Goal: Find specific page/section: Find specific page/section

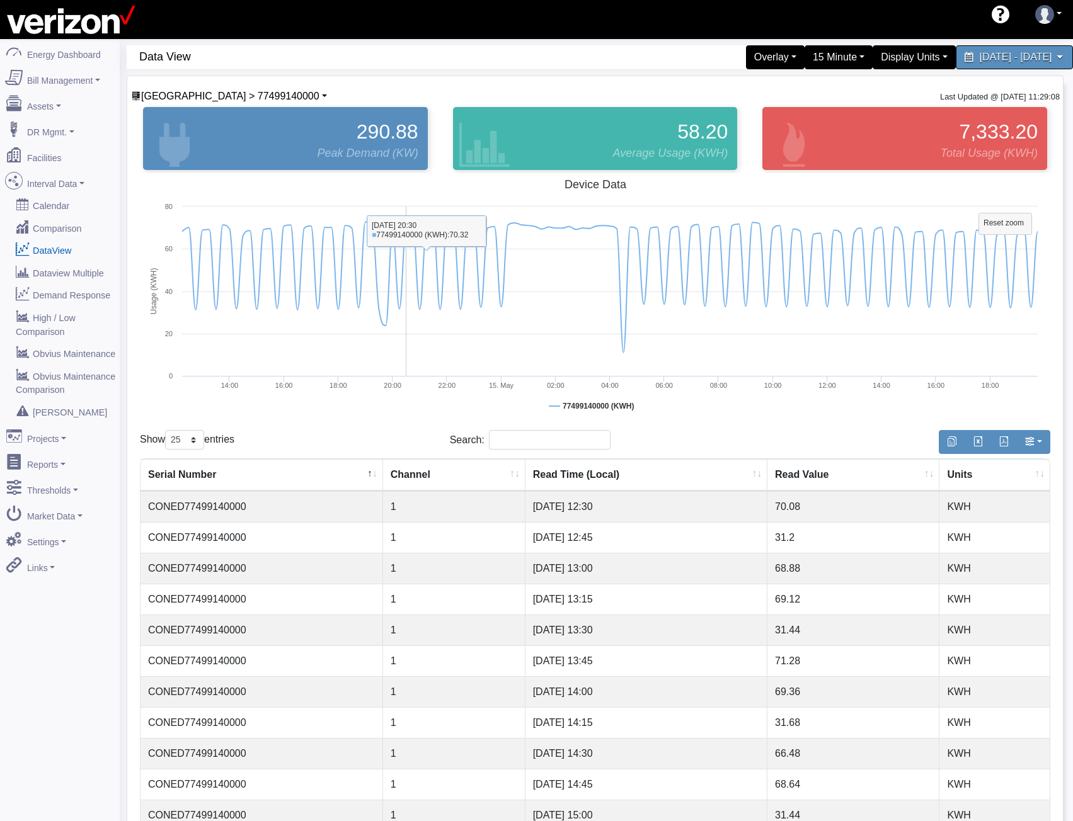
select select "25"
click at [173, 93] on span "Ozone Park > 77499140000" at bounding box center [230, 96] width 178 height 11
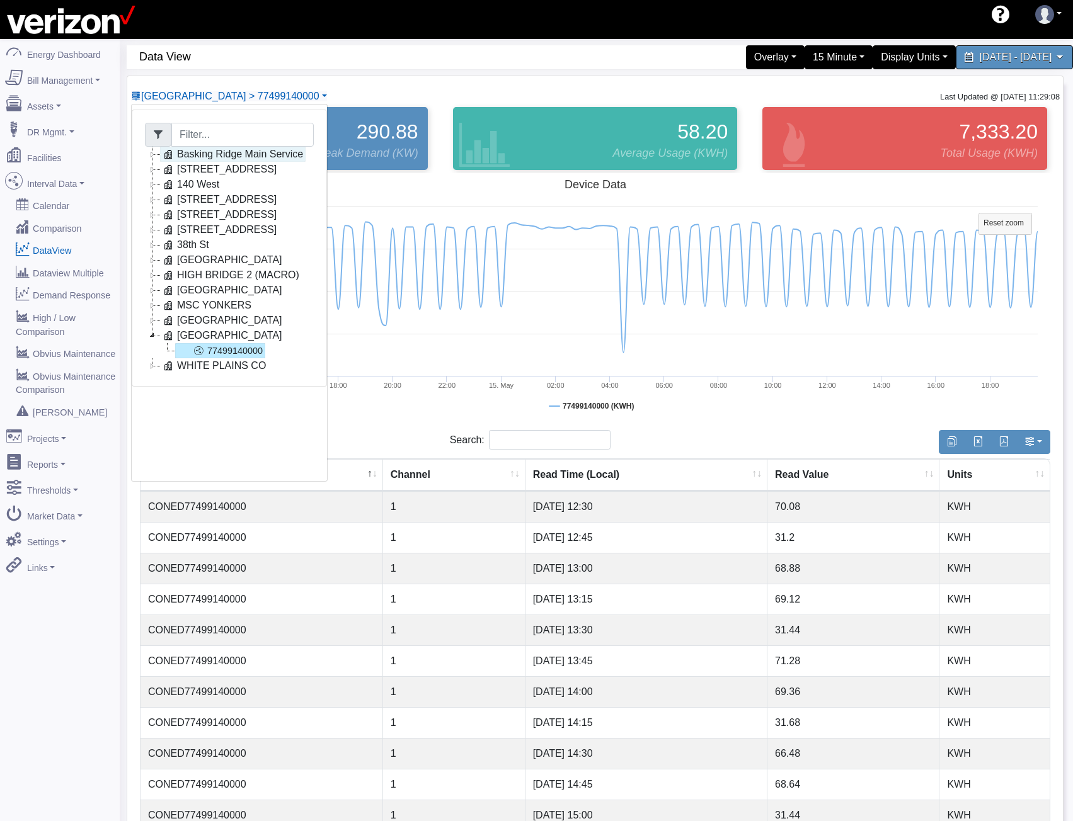
click at [200, 159] on link "Basking Ridge Main Service" at bounding box center [232, 154] width 145 height 15
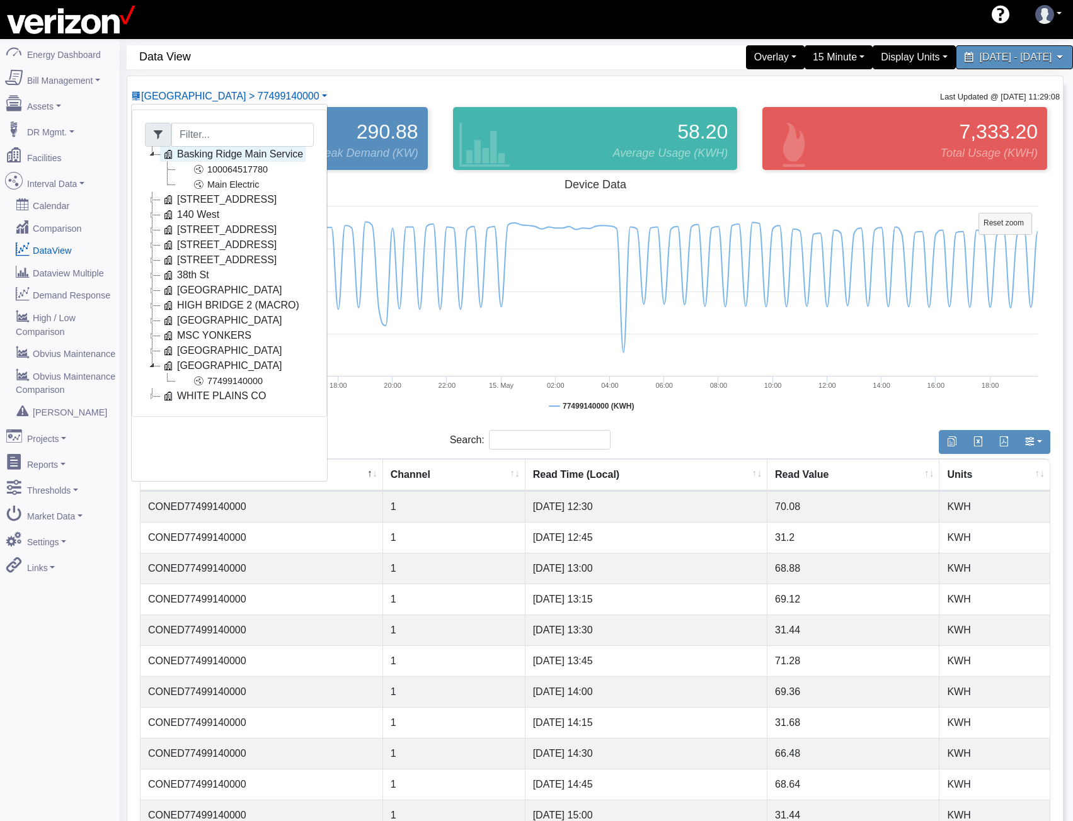
click at [156, 195] on icon at bounding box center [152, 199] width 15 height 15
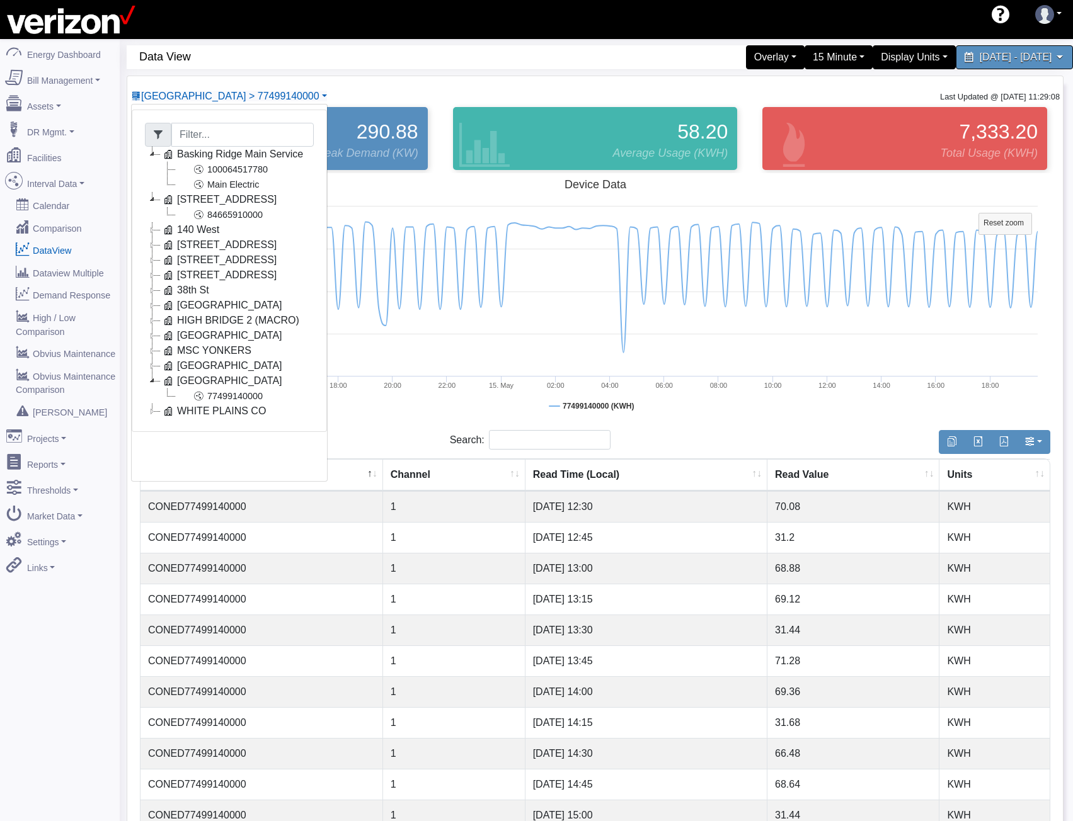
click at [156, 231] on icon at bounding box center [152, 229] width 15 height 15
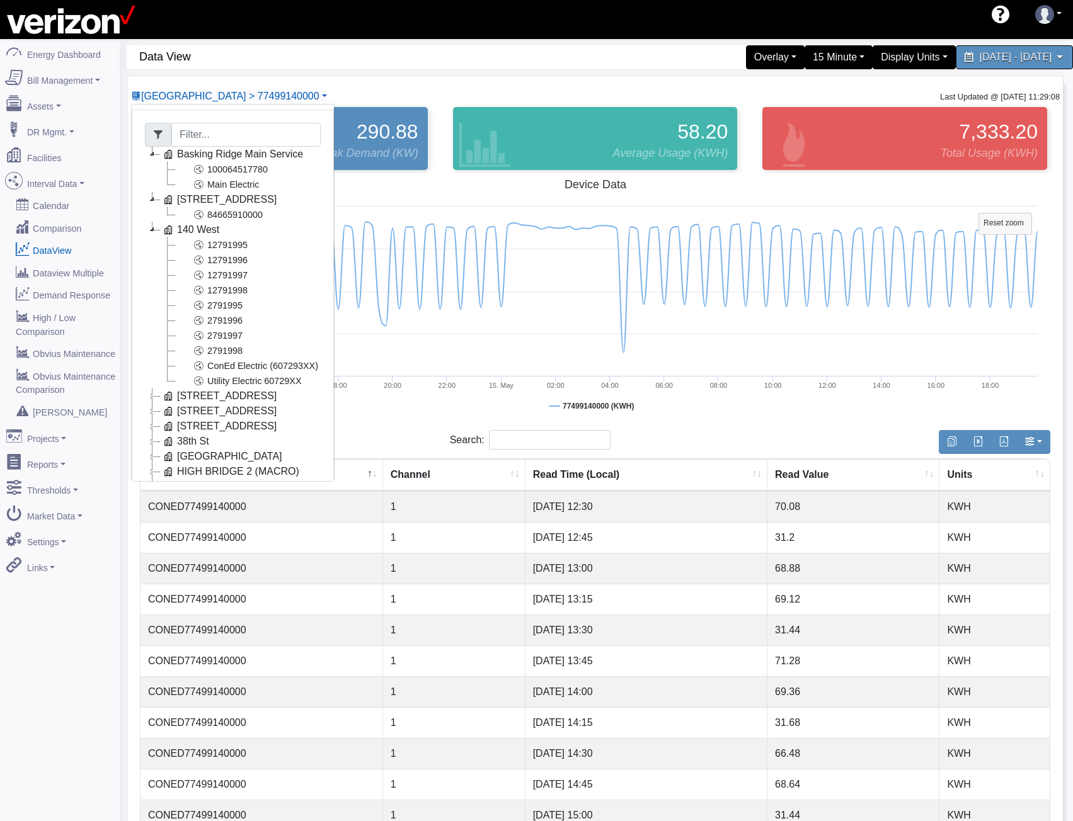
scroll to position [117, 0]
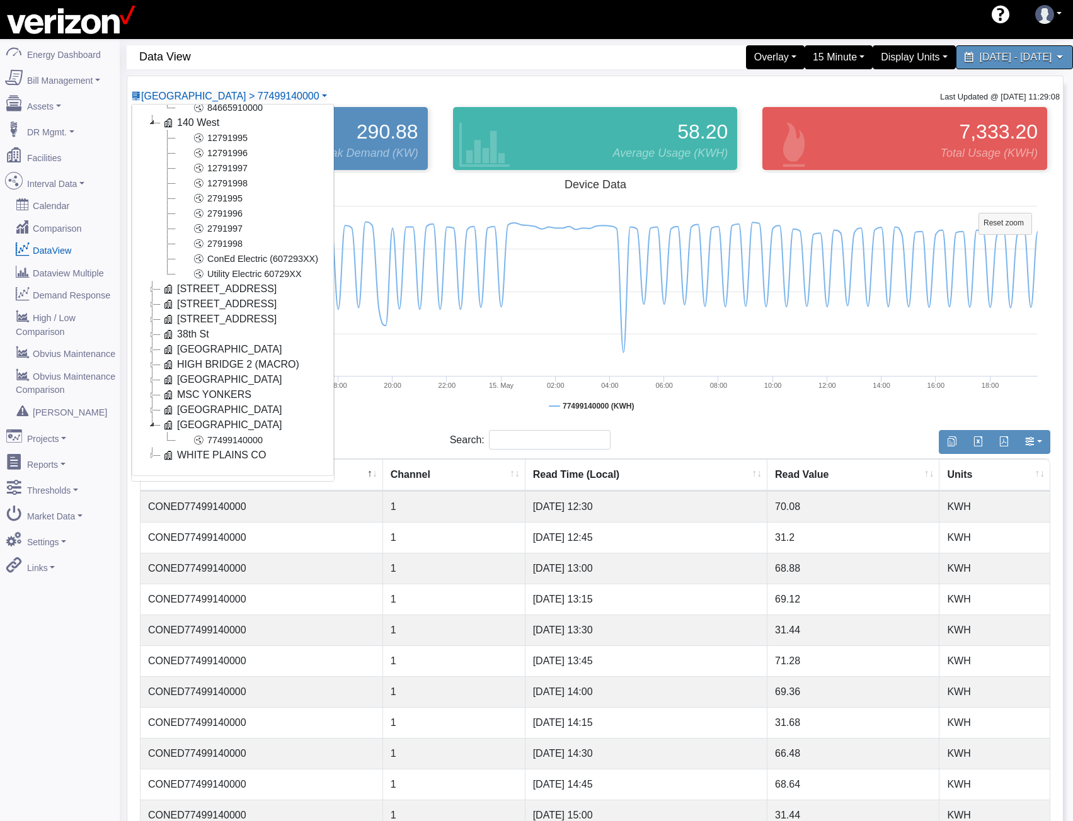
click at [149, 282] on icon at bounding box center [152, 289] width 15 height 15
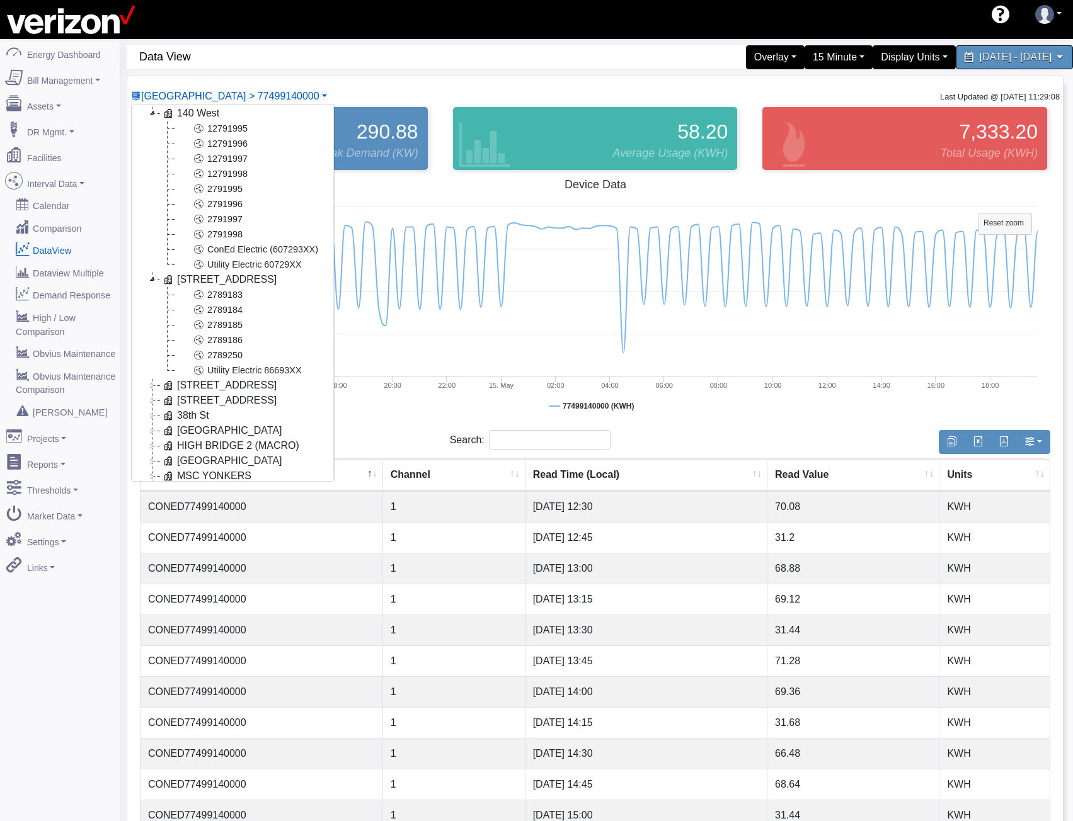
click at [151, 386] on icon at bounding box center [152, 385] width 15 height 15
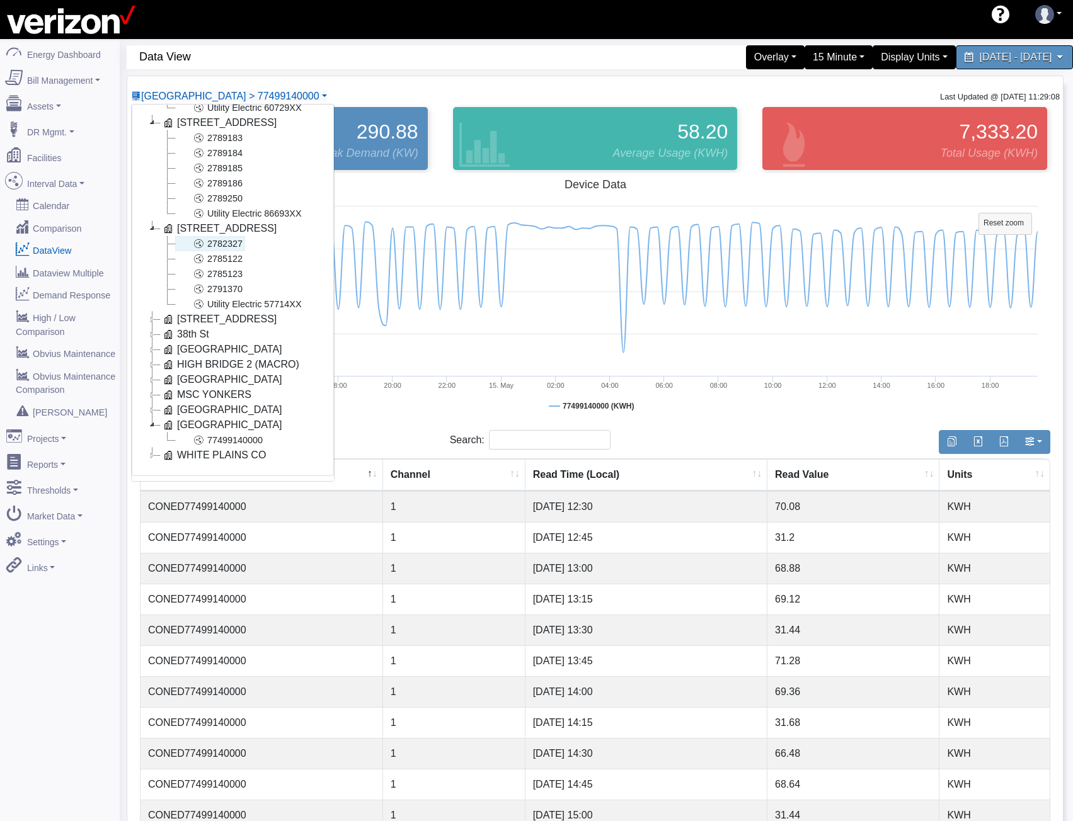
scroll to position [283, 0]
click at [154, 312] on icon at bounding box center [152, 319] width 15 height 15
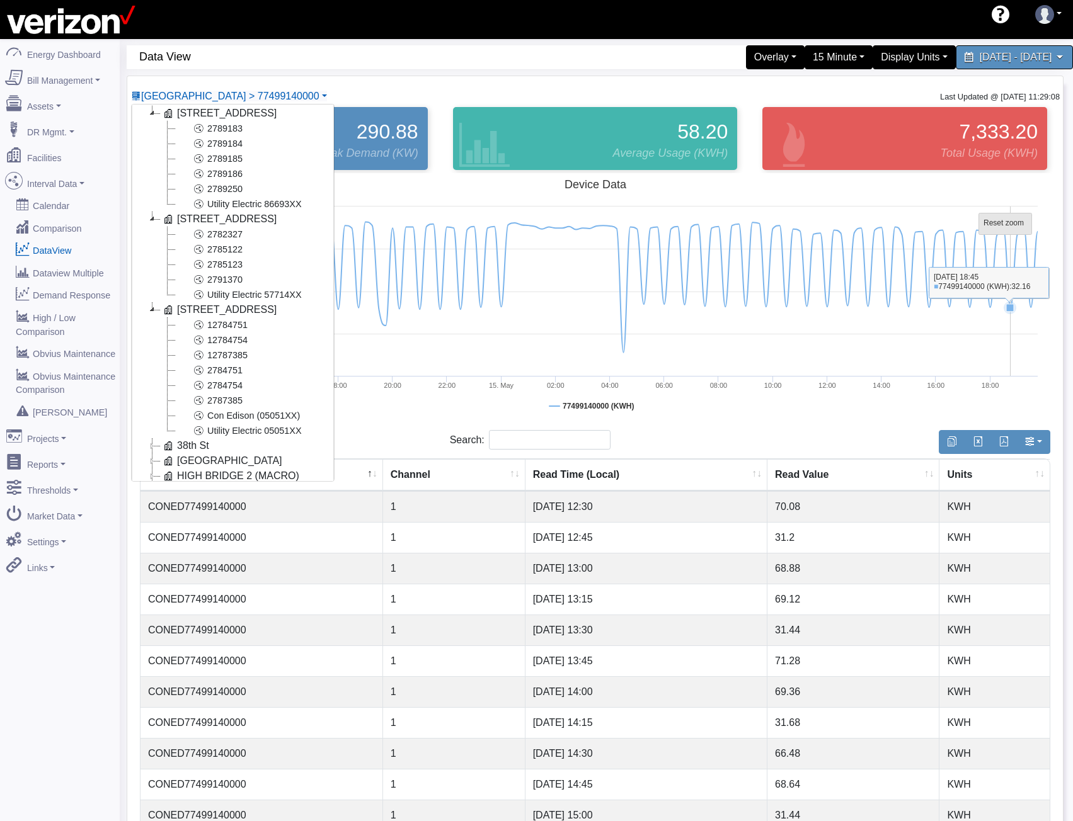
click at [1013, 218] on g "Reset zoom level 1:1 Reset zoom" at bounding box center [1005, 224] width 53 height 21
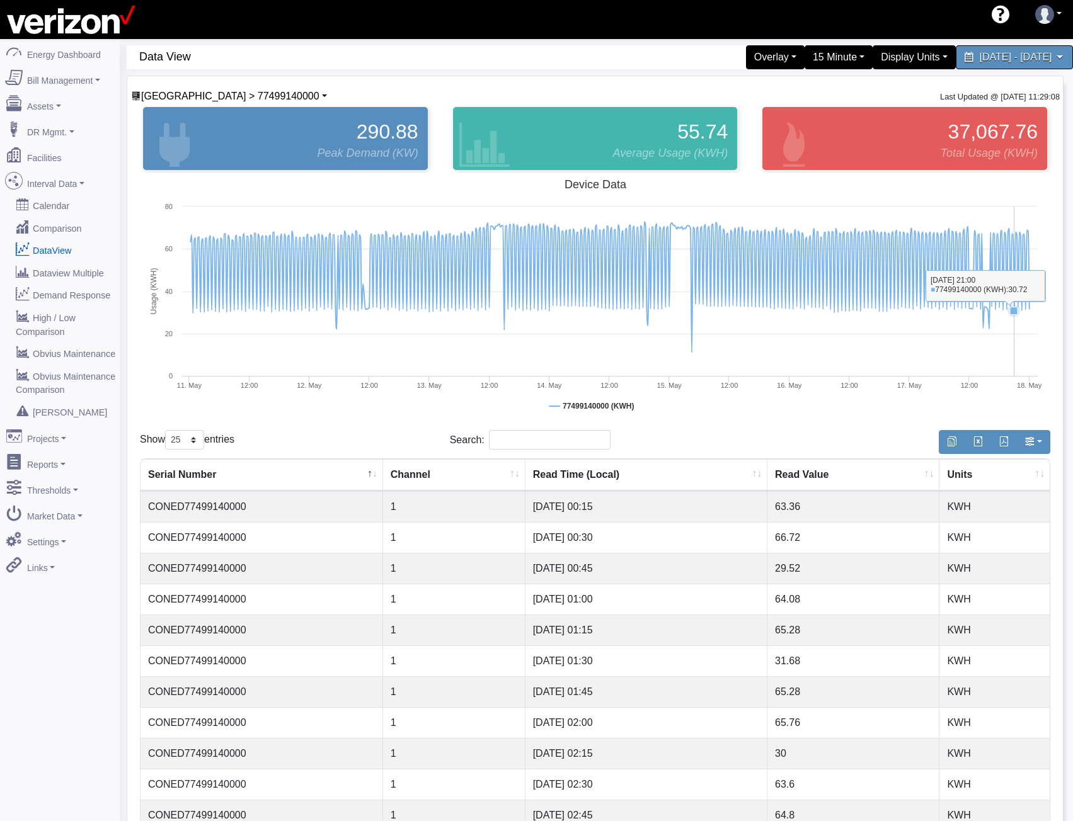
click at [1014, 222] on rect at bounding box center [595, 299] width 910 height 252
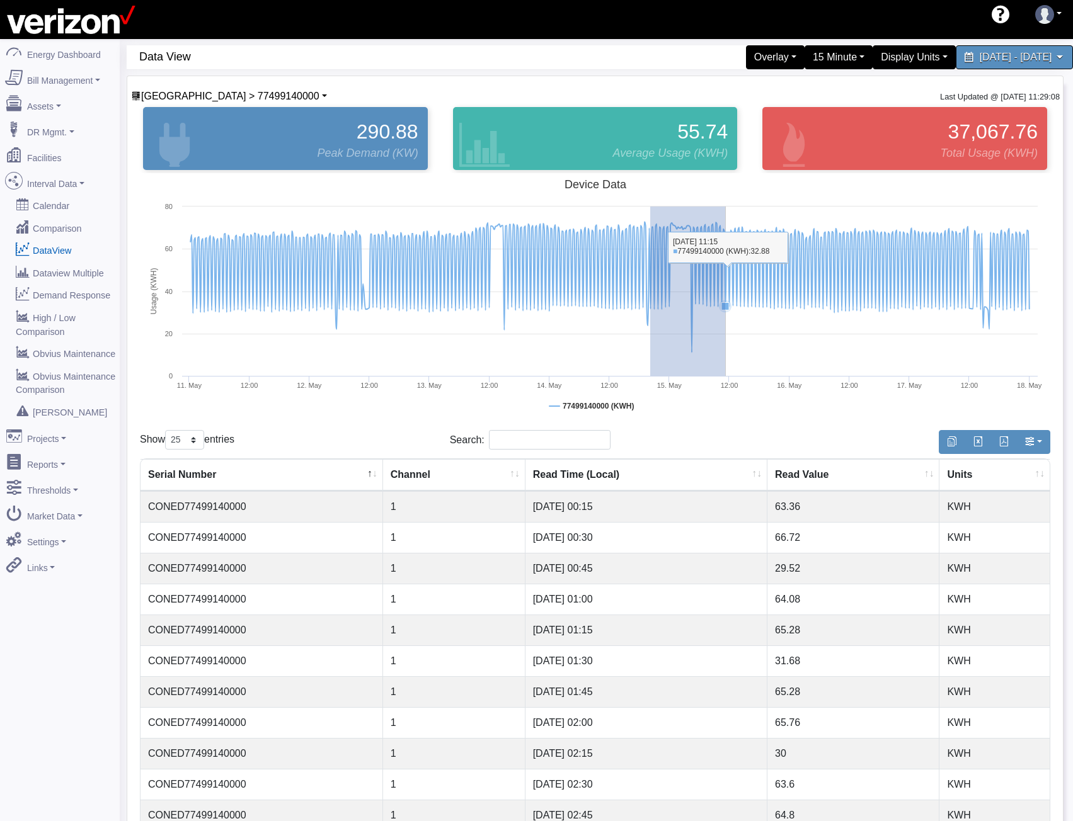
drag, startPoint x: 650, startPoint y: 282, endPoint x: 724, endPoint y: 297, distance: 75.4
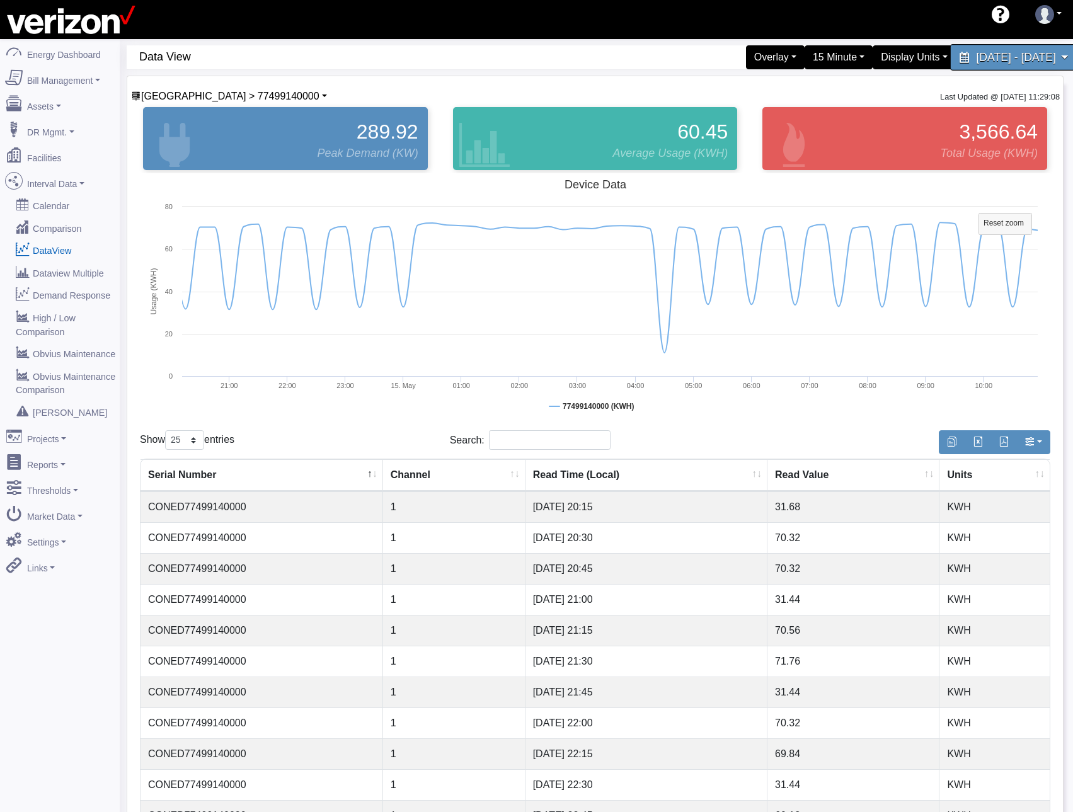
click at [962, 64] on div "May 11, 2025 - May 17, 2025" at bounding box center [1013, 57] width 129 height 26
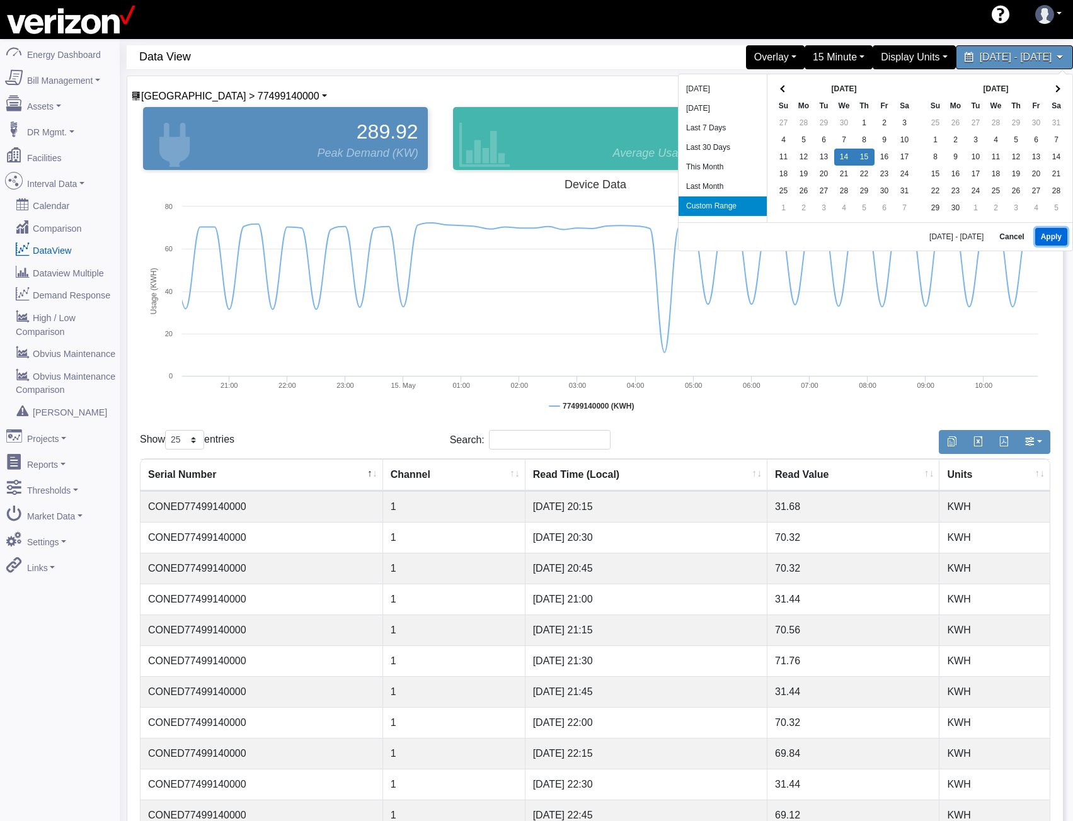
click at [1051, 234] on button "Apply" at bounding box center [1051, 237] width 32 height 18
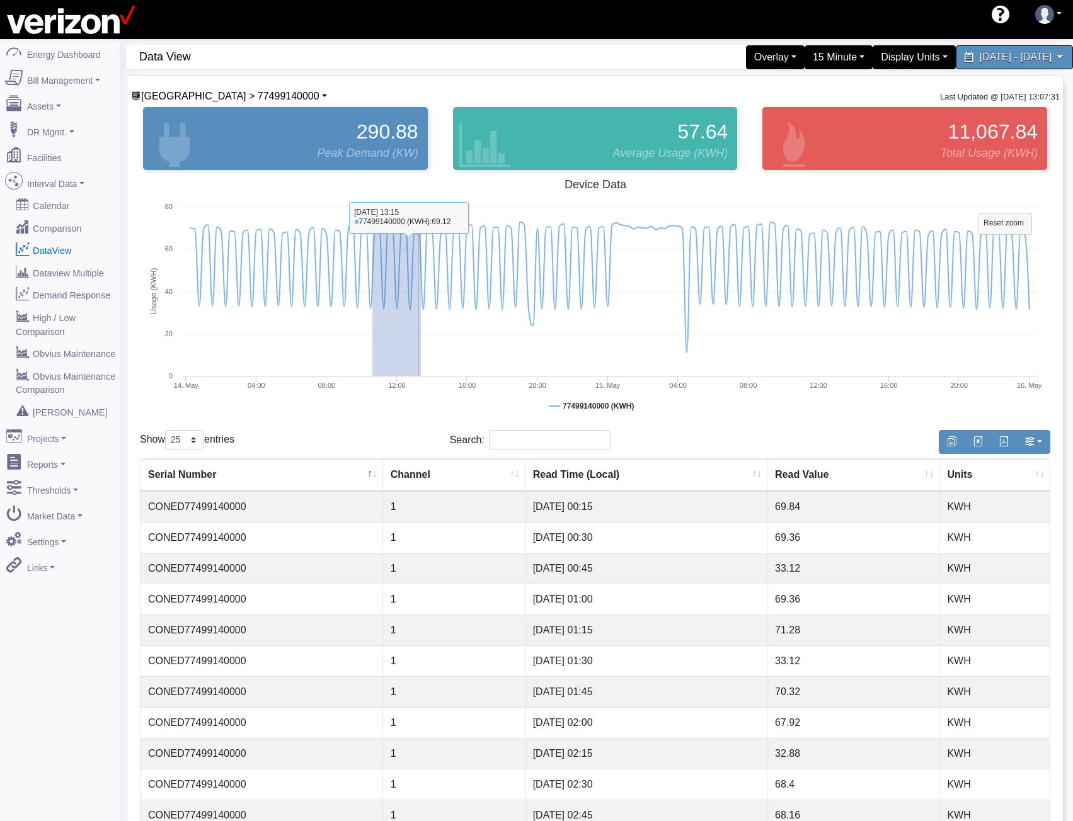
drag, startPoint x: 372, startPoint y: 319, endPoint x: 426, endPoint y: 326, distance: 54.6
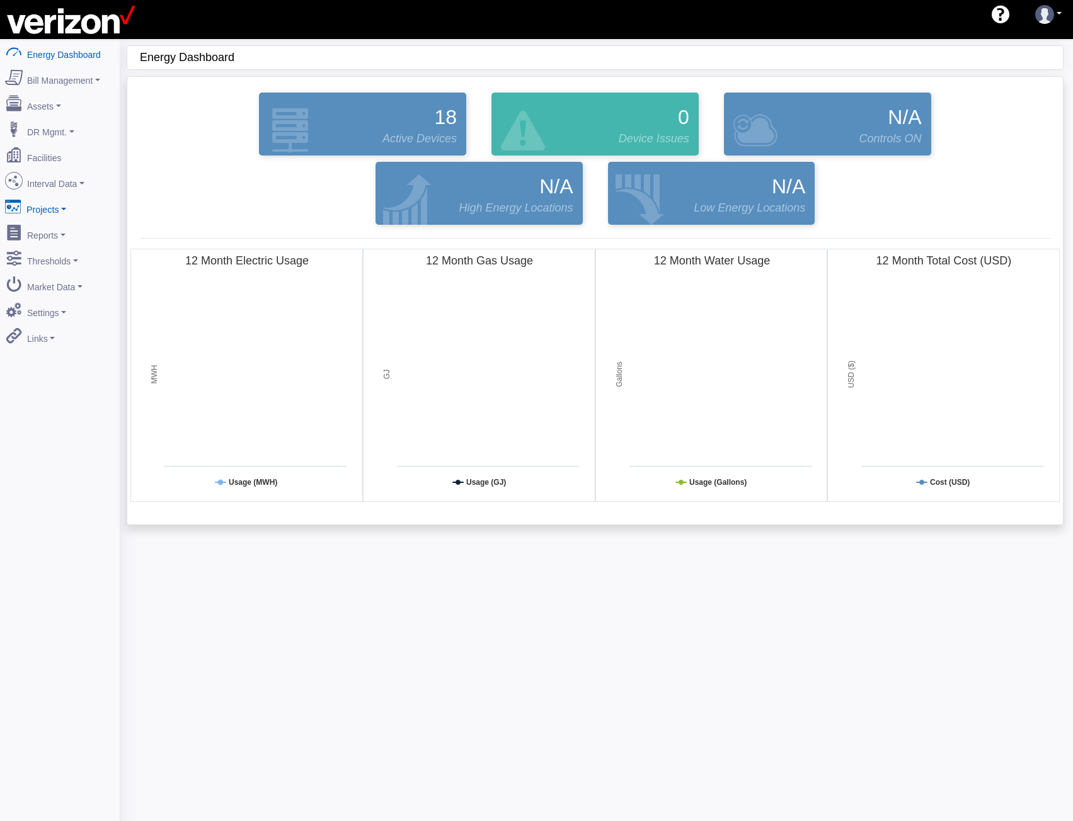
click at [71, 194] on link "Projects" at bounding box center [60, 207] width 122 height 26
click at [60, 181] on link "Interval Data" at bounding box center [60, 181] width 122 height 26
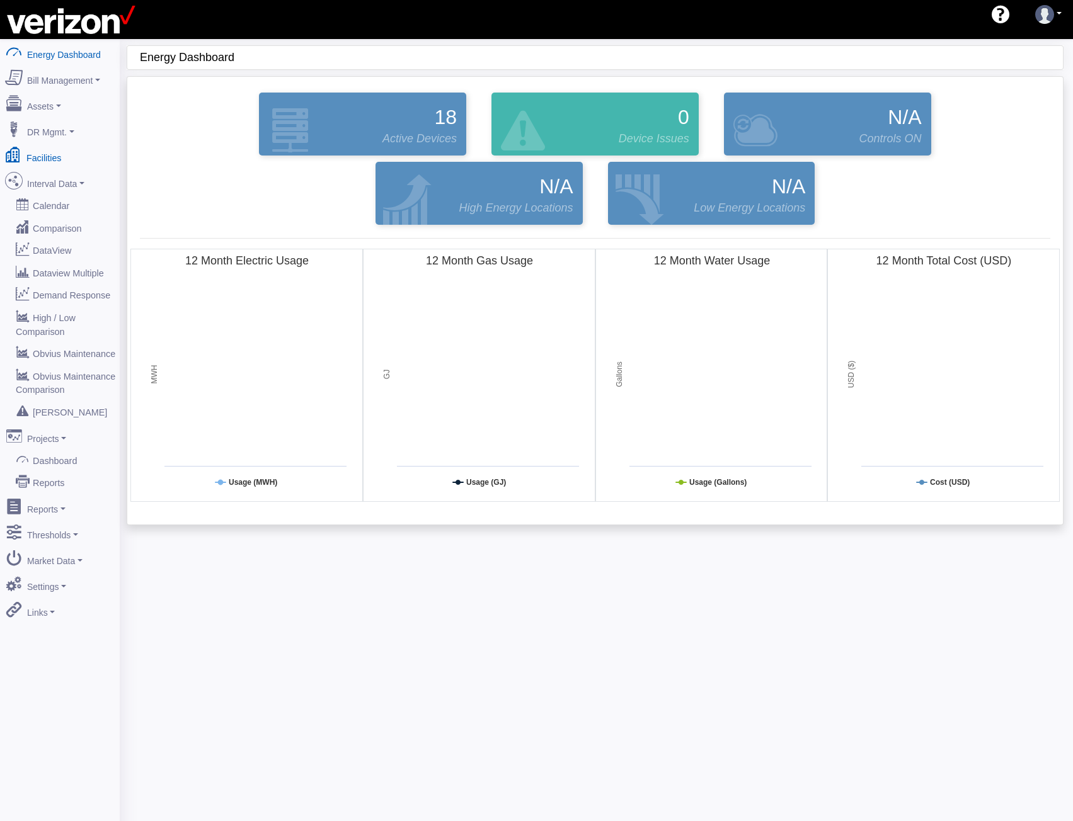
click at [65, 155] on link "Facilities" at bounding box center [60, 155] width 122 height 26
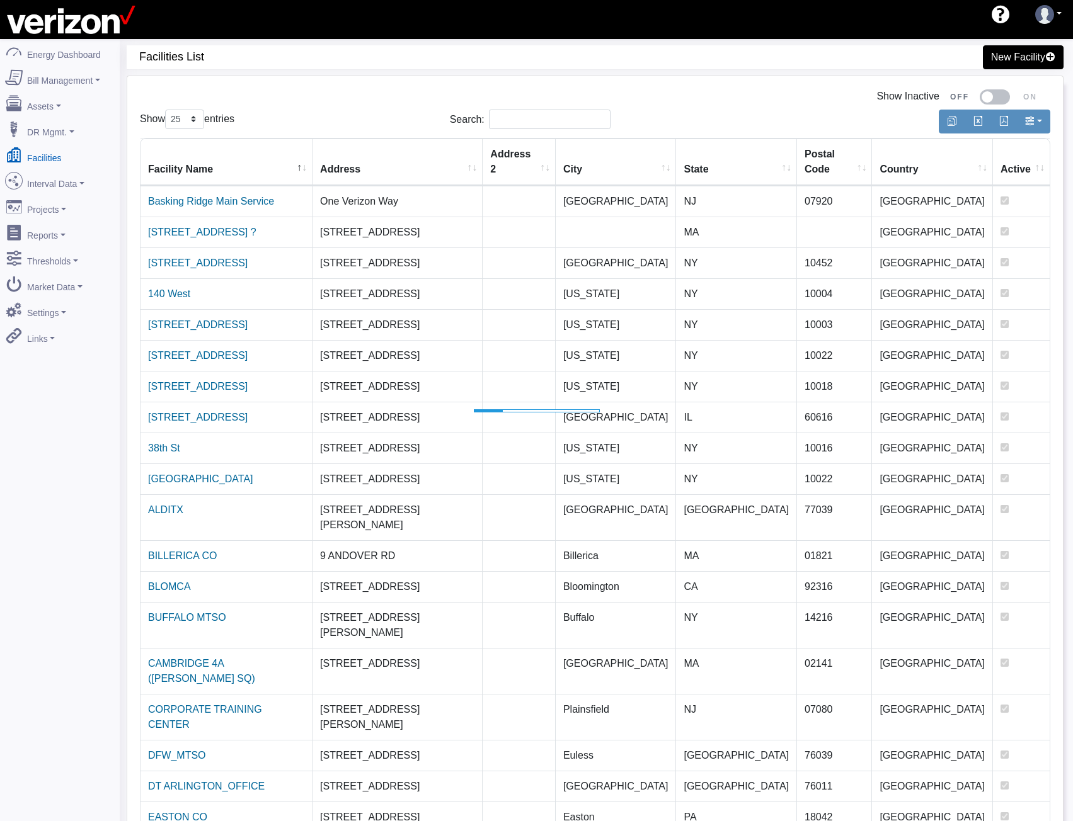
select select "25"
click at [548, 122] on input "Search:" at bounding box center [550, 120] width 122 height 20
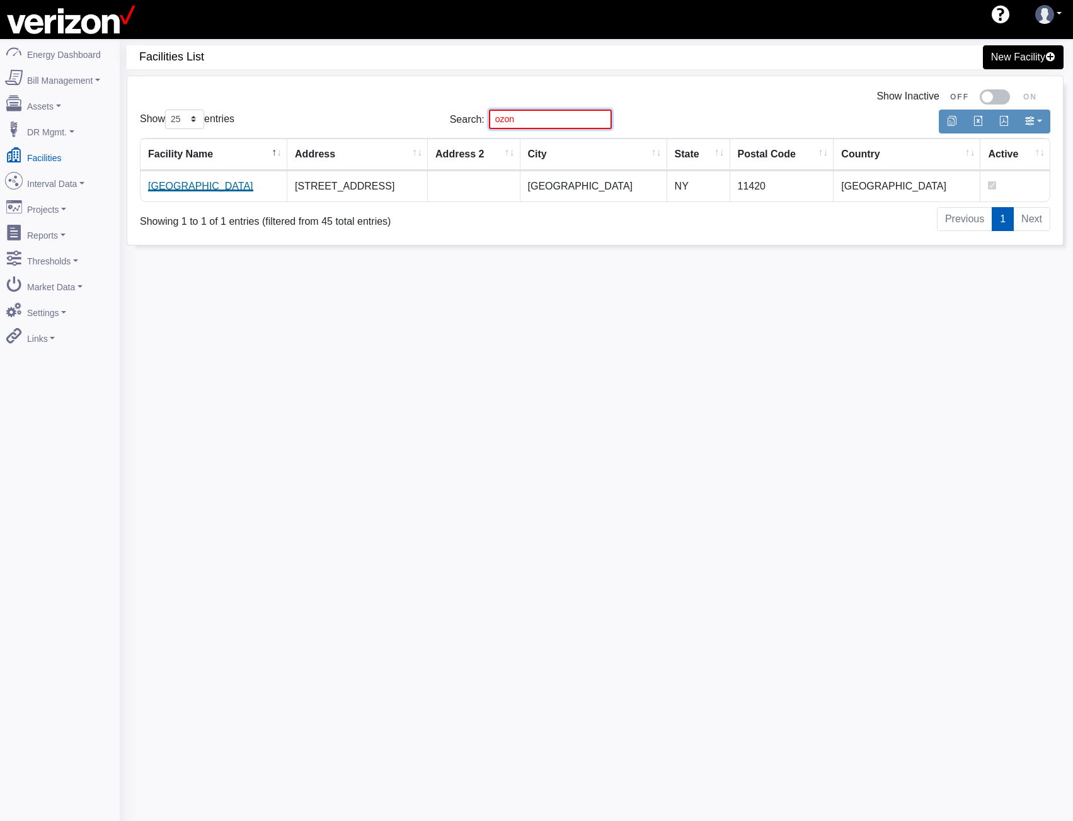
type input "ozon"
click at [178, 183] on link "[GEOGRAPHIC_DATA]" at bounding box center [200, 186] width 105 height 11
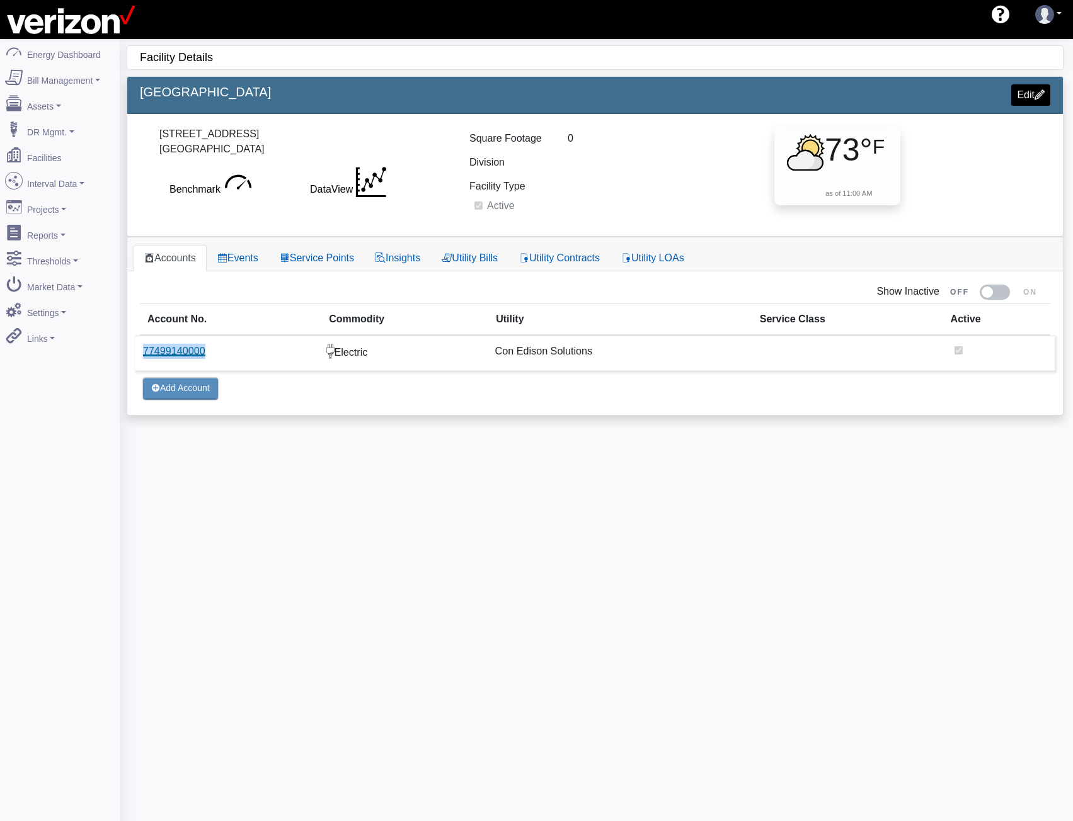
drag, startPoint x: 204, startPoint y: 358, endPoint x: 145, endPoint y: 353, distance: 59.4
click at [145, 353] on td "77499140000" at bounding box center [226, 352] width 183 height 35
copy link "77499140000"
